Goal: Task Accomplishment & Management: Manage account settings

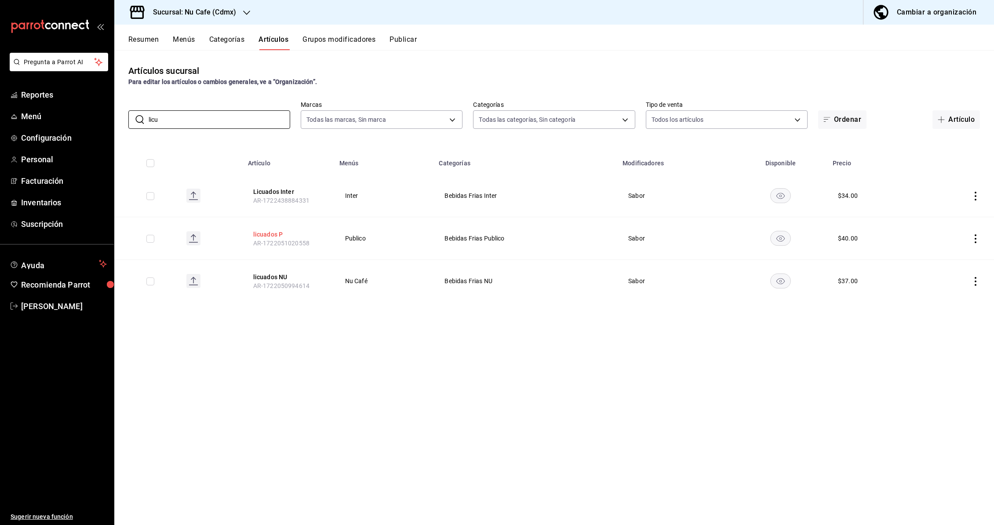
type input "licu"
click at [274, 234] on button "licuados P" at bounding box center [288, 234] width 70 height 9
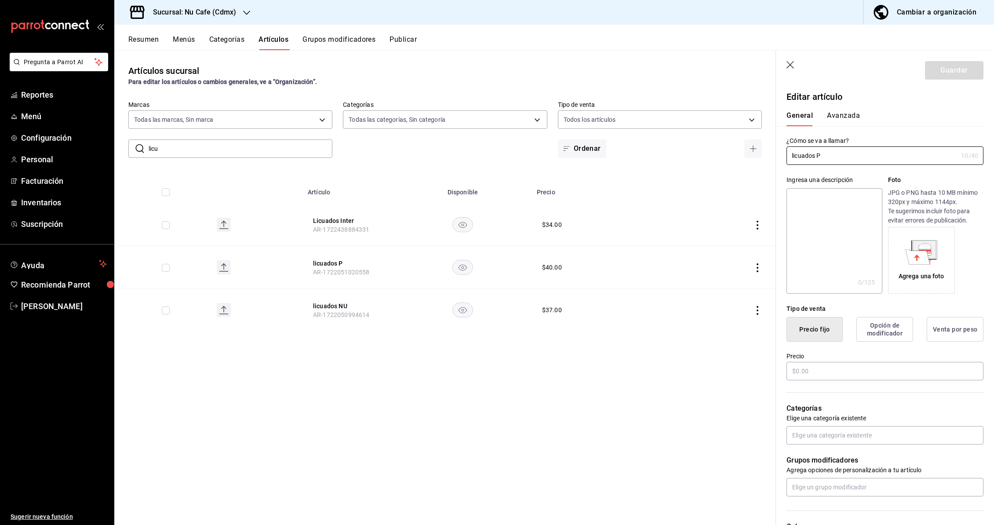
type input "$40.00"
radio input "false"
radio input "true"
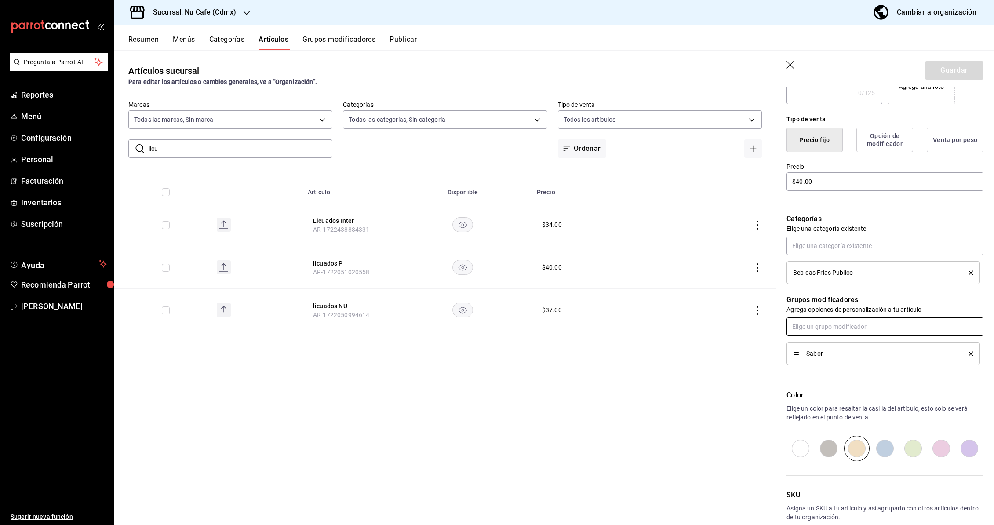
scroll to position [236, 0]
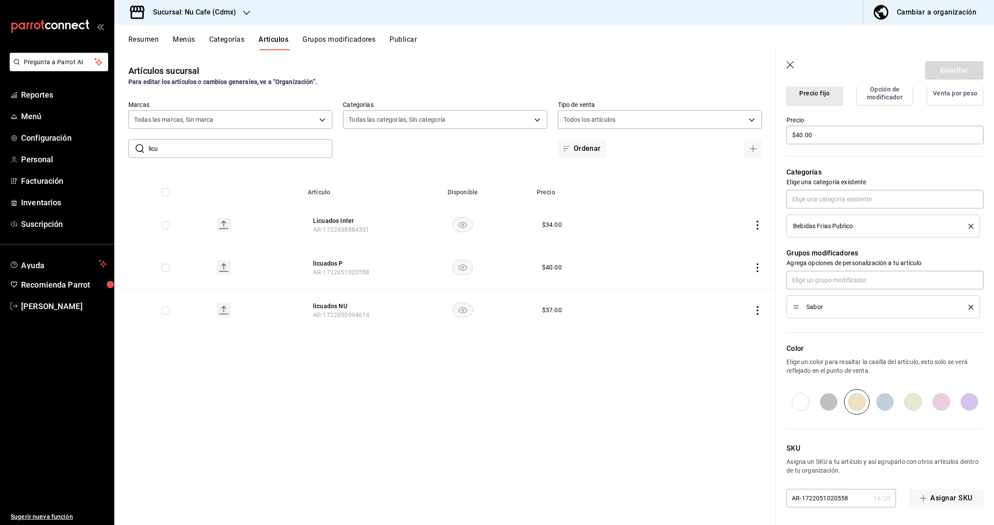
click at [890, 92] on button "Opción de modificador" at bounding box center [885, 93] width 57 height 25
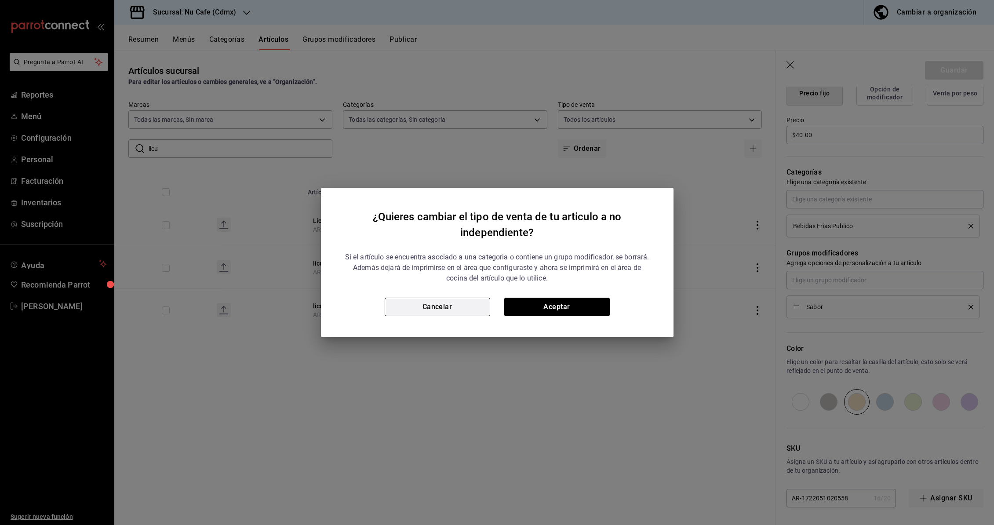
click at [446, 303] on button "Cancelar" at bounding box center [438, 307] width 106 height 18
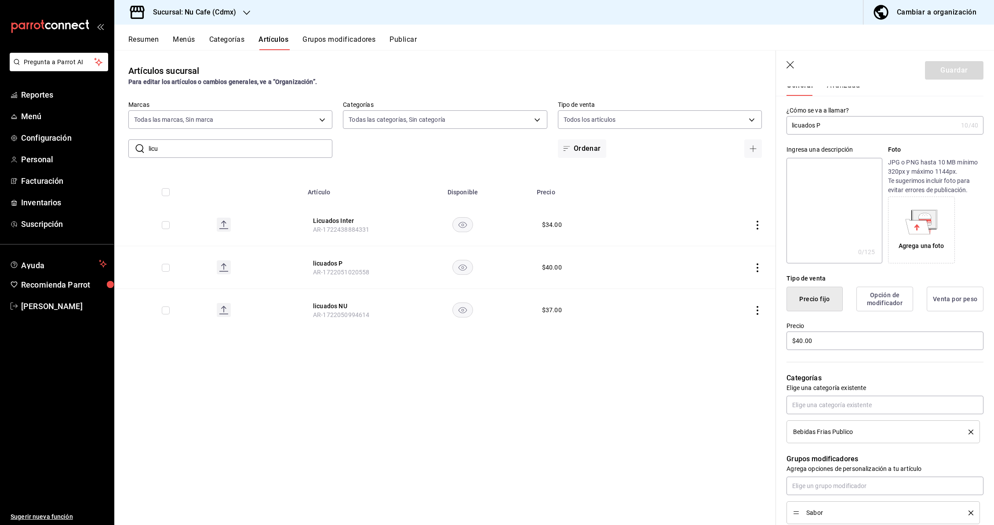
scroll to position [0, 0]
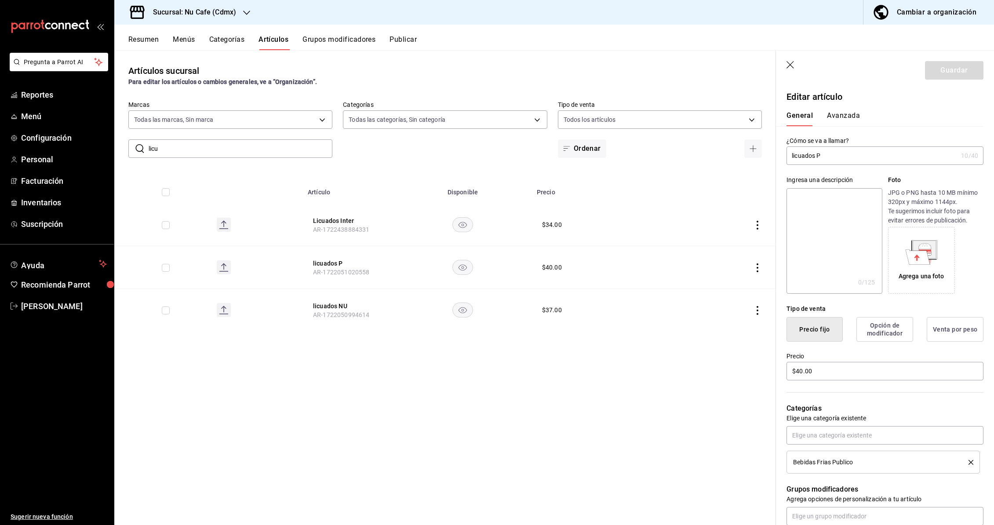
click at [841, 109] on div "General [PERSON_NAME]" at bounding box center [880, 114] width 208 height 23
click at [843, 117] on button "Avanzada" at bounding box center [843, 118] width 33 height 15
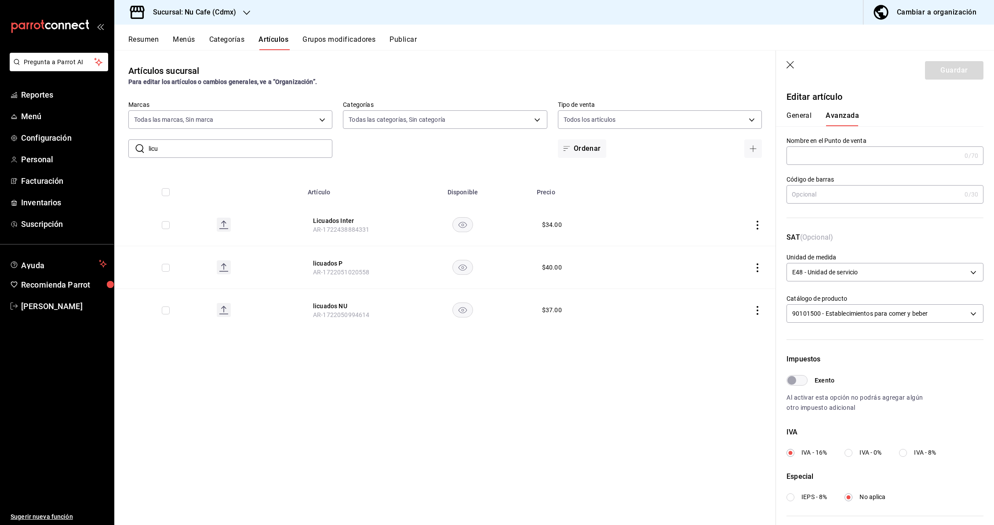
click at [802, 114] on button "General" at bounding box center [799, 118] width 25 height 15
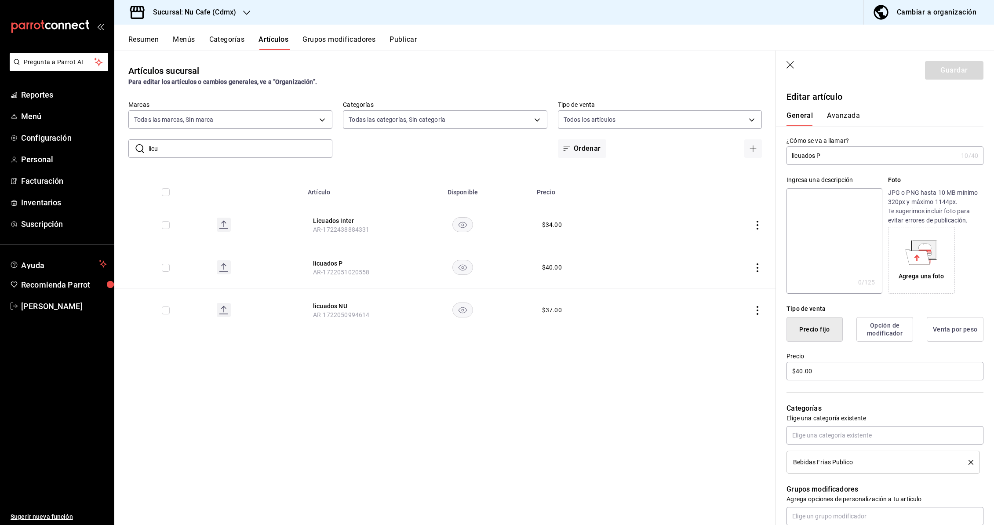
click at [792, 66] on icon "button" at bounding box center [790, 64] width 7 height 7
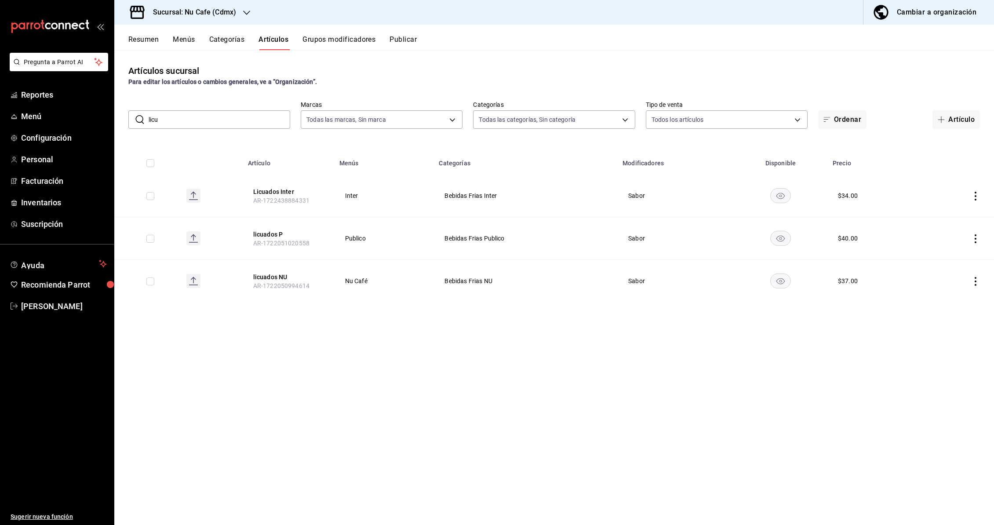
click at [333, 41] on button "Grupos modificadores" at bounding box center [339, 42] width 73 height 15
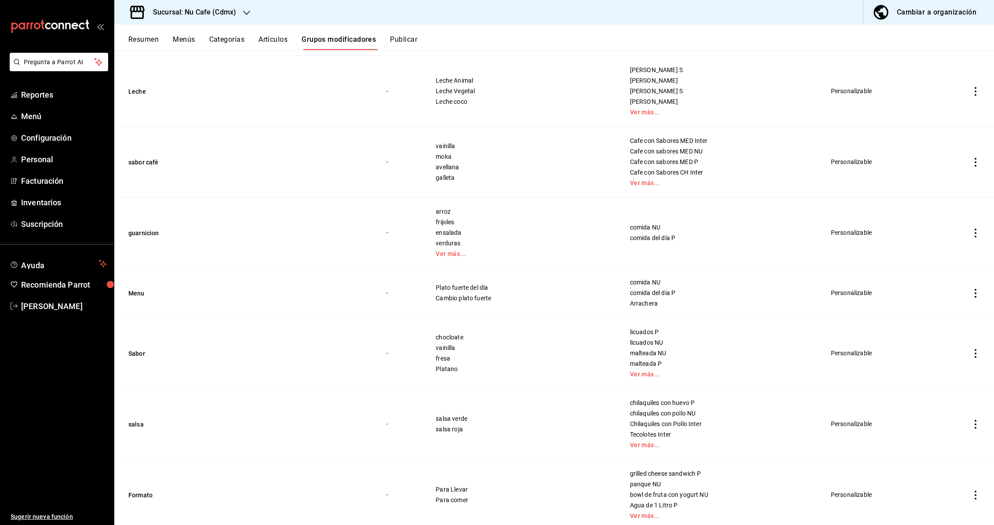
scroll to position [693, 0]
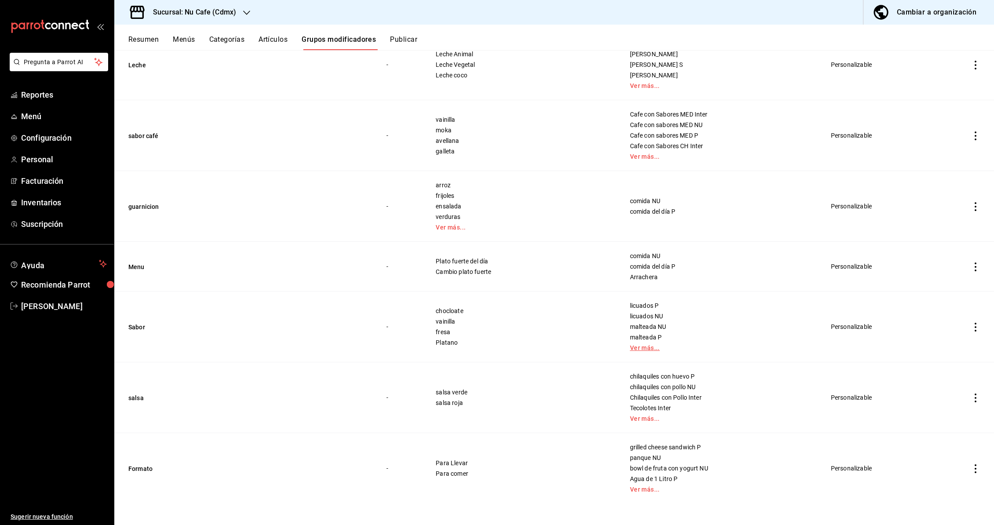
click at [637, 351] on link "Ver más..." at bounding box center [719, 348] width 179 height 6
